Goal: Find specific page/section: Find specific page/section

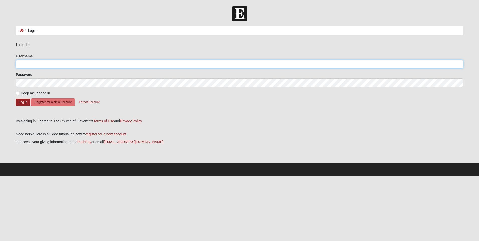
type input "1122-Anne"
click at [45, 63] on input "1122-Anne" at bounding box center [240, 64] width 448 height 9
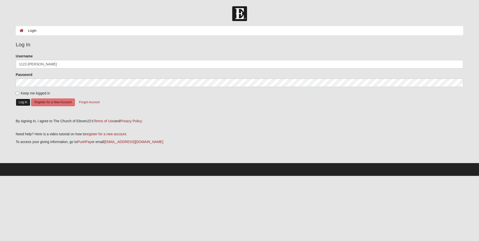
click at [20, 102] on button "Log In" at bounding box center [23, 102] width 15 height 7
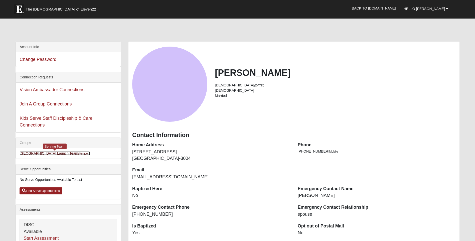
click at [79, 154] on small "(Member )" at bounding box center [84, 153] width 12 height 3
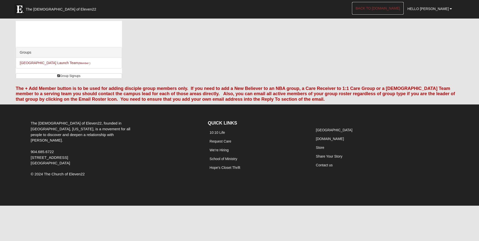
click at [383, 8] on link "Back to [DOMAIN_NAME]" at bounding box center [378, 8] width 52 height 13
